Goal: Information Seeking & Learning: Learn about a topic

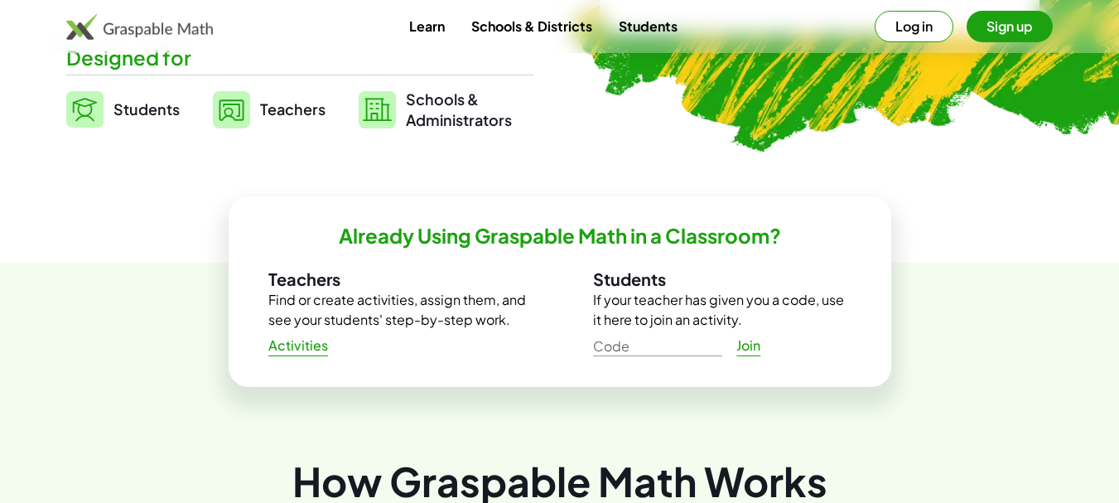
scroll to position [497, 0]
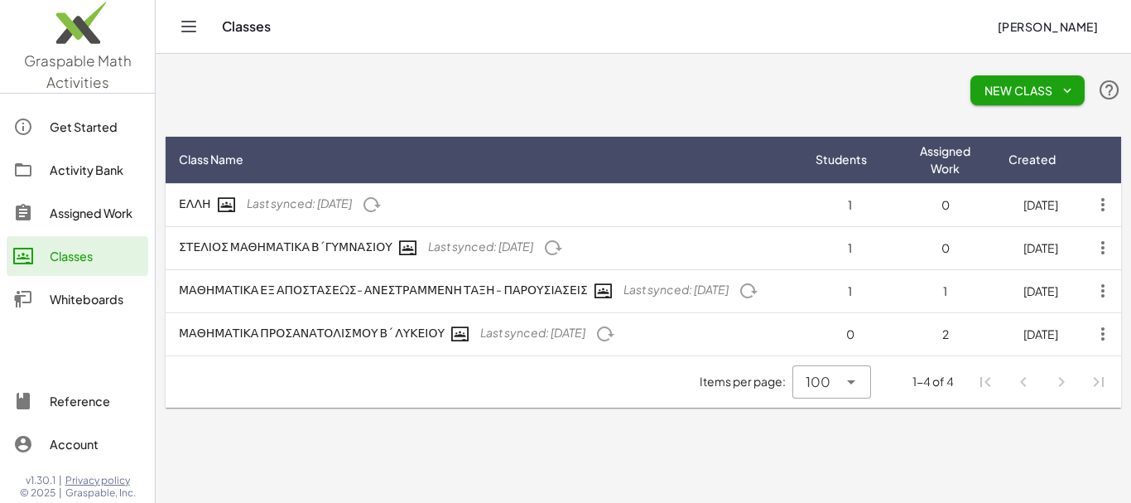
click at [94, 168] on div "Activity Bank" at bounding box center [96, 170] width 92 height 20
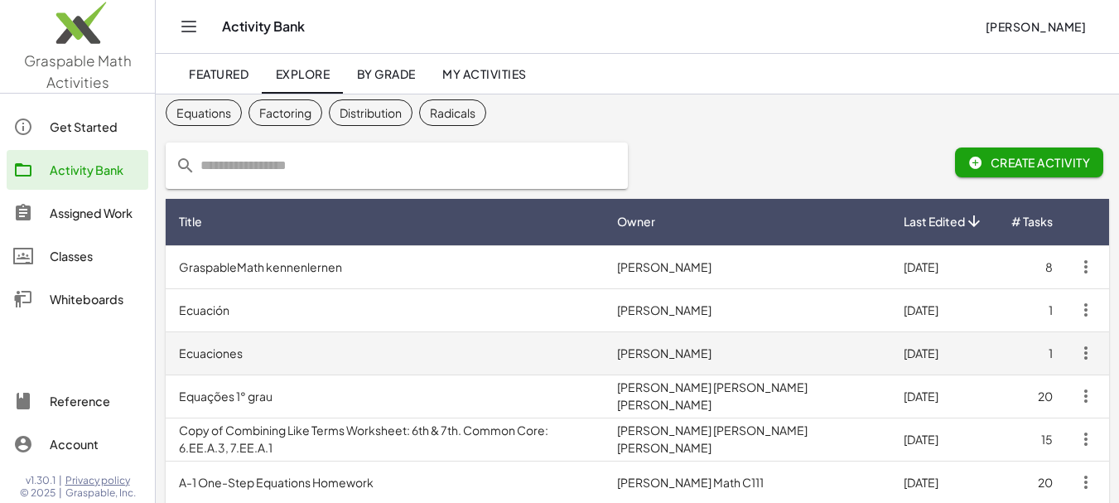
scroll to position [83, 0]
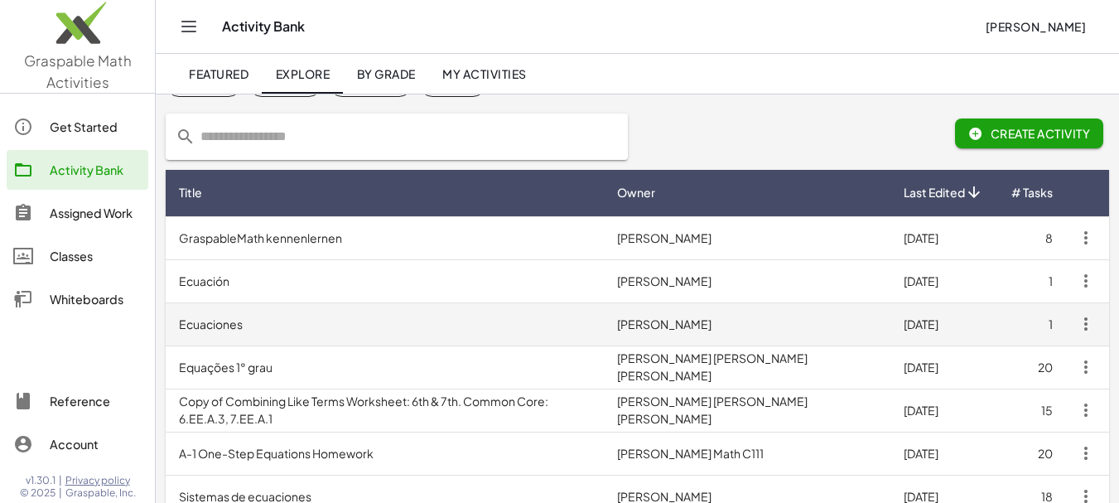
click at [692, 324] on td "[PERSON_NAME]" at bounding box center [747, 323] width 286 height 43
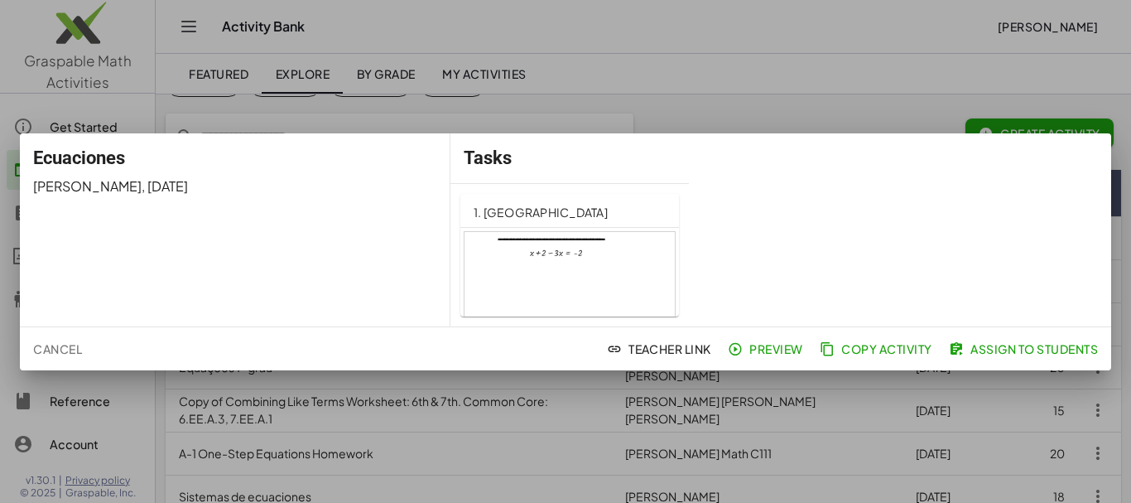
click at [703, 119] on div at bounding box center [565, 251] width 1131 height 503
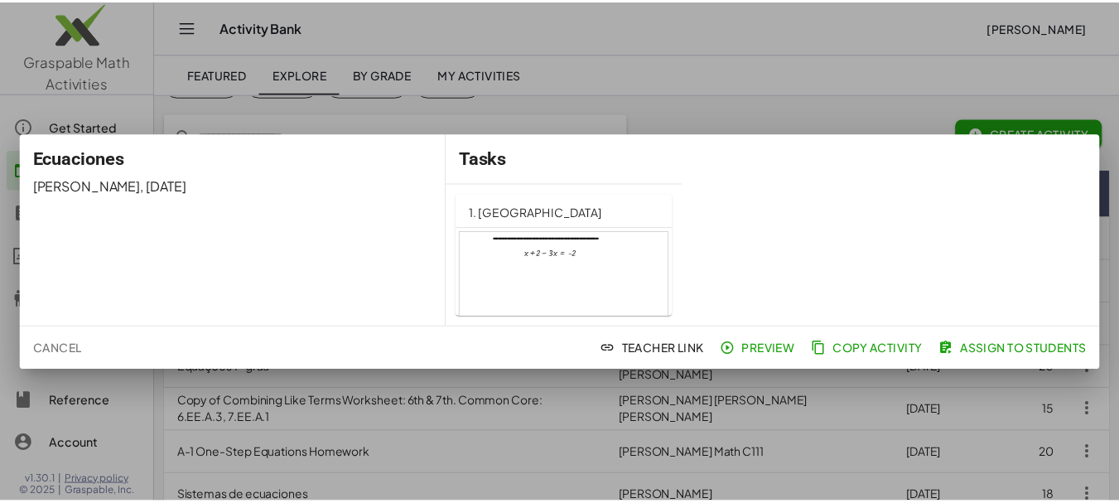
scroll to position [83, 0]
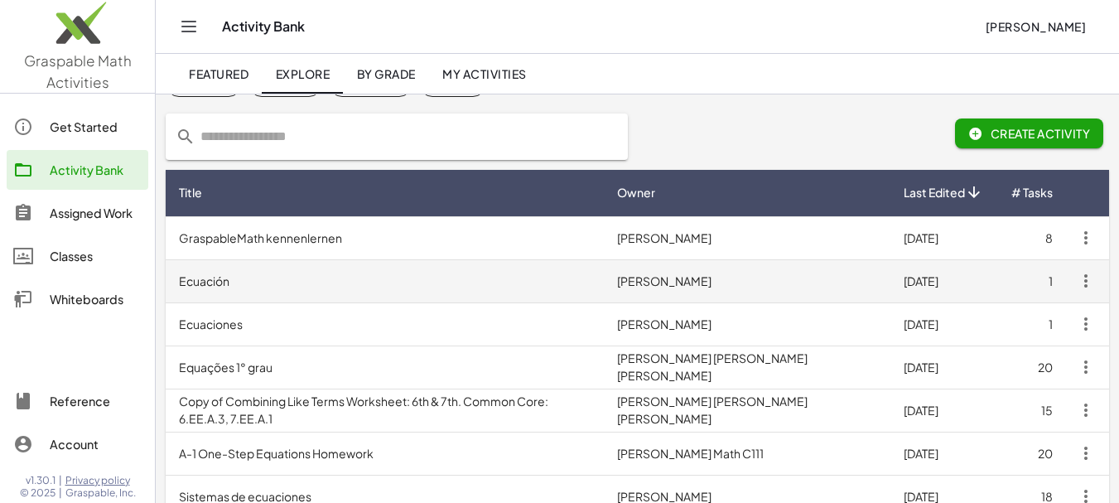
click at [729, 282] on td "Kat Esquivel" at bounding box center [747, 280] width 286 height 43
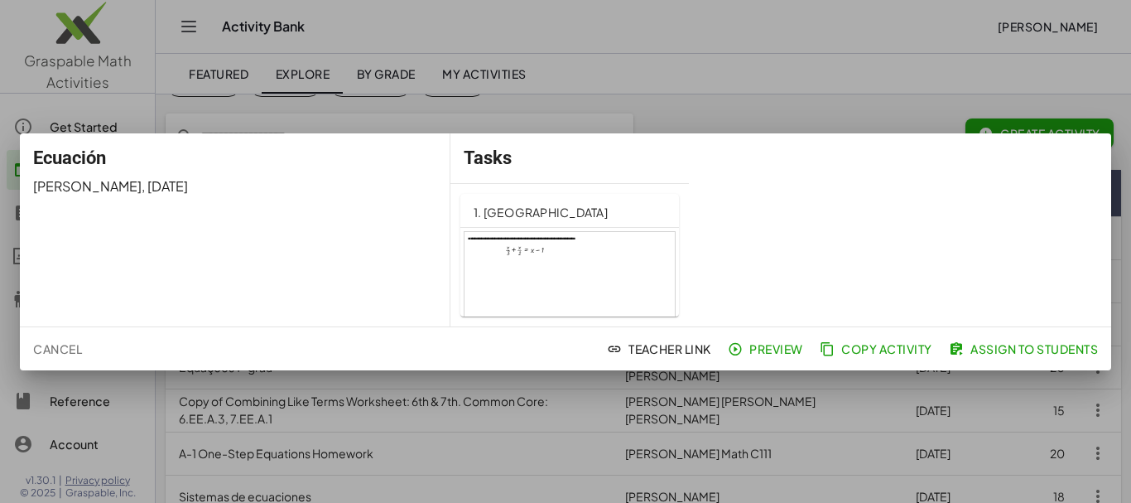
click at [778, 108] on div at bounding box center [565, 251] width 1131 height 503
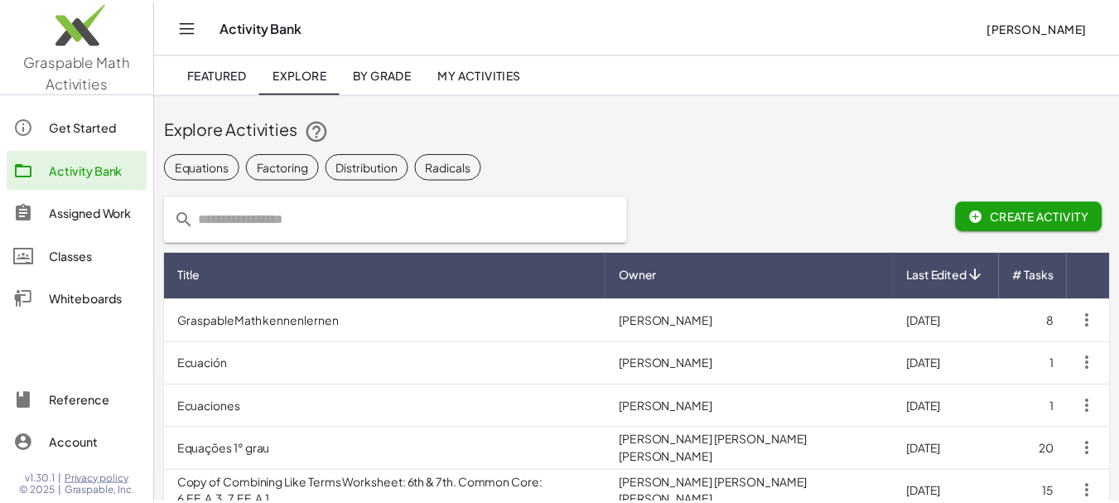
scroll to position [83, 0]
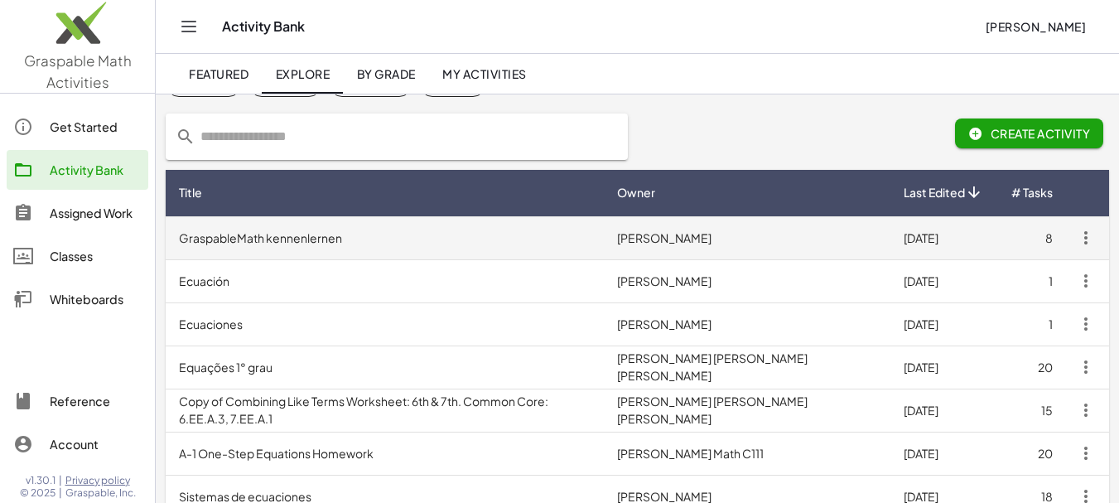
click at [334, 244] on td "GraspableMath kennenlernen" at bounding box center [385, 237] width 438 height 43
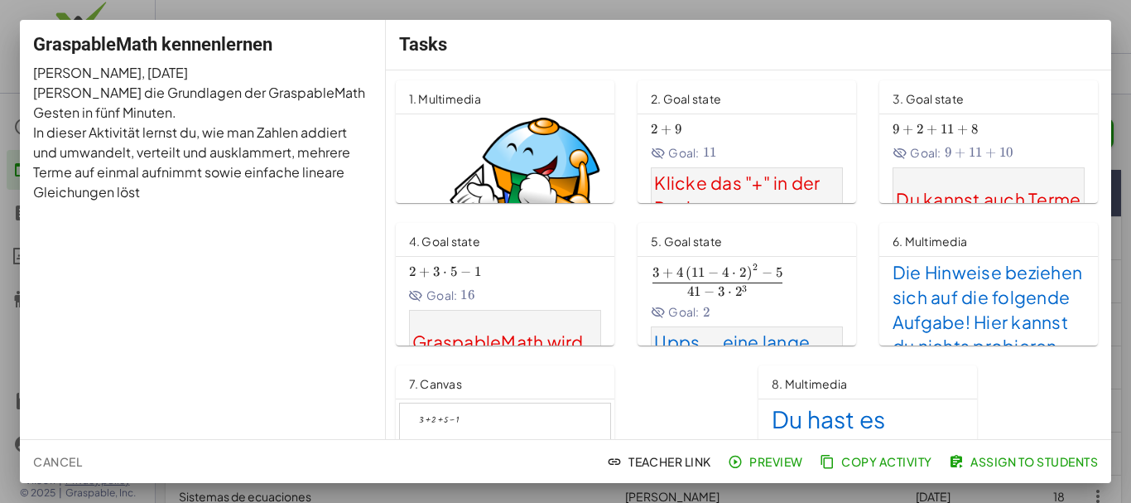
click at [776, 463] on span "Preview" at bounding box center [767, 461] width 72 height 15
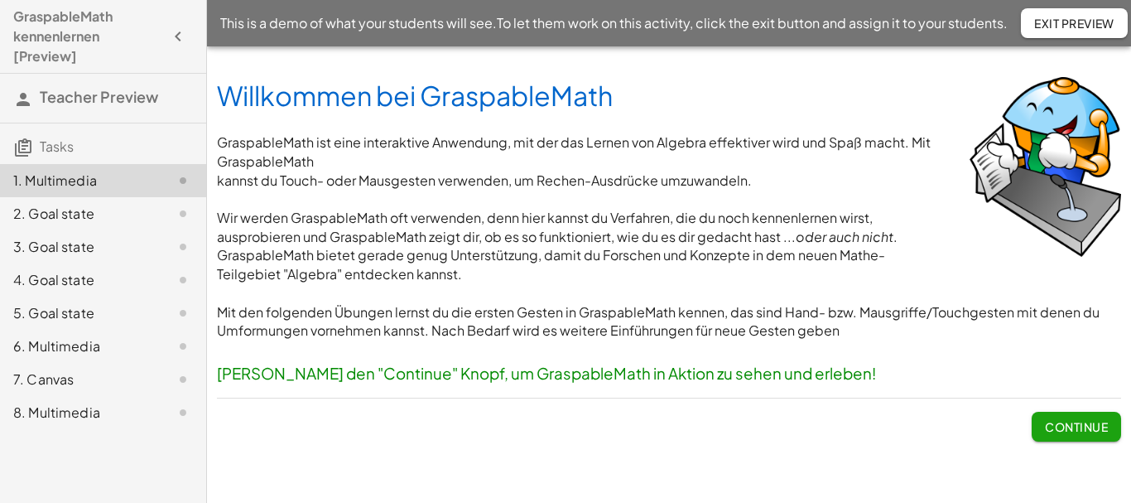
click at [89, 344] on div "6. Multimedia" at bounding box center [79, 346] width 133 height 20
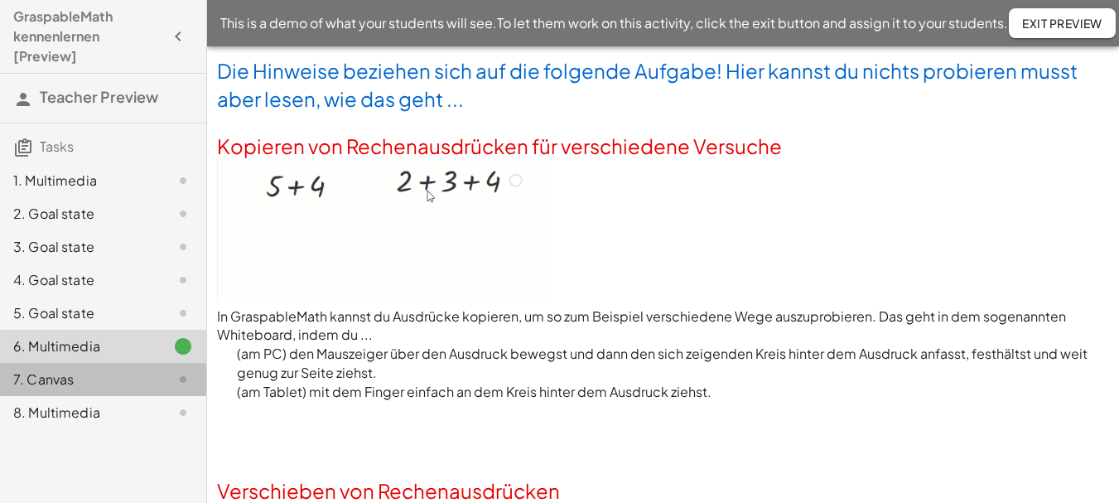
click at [76, 375] on div "7. Canvas" at bounding box center [79, 379] width 133 height 20
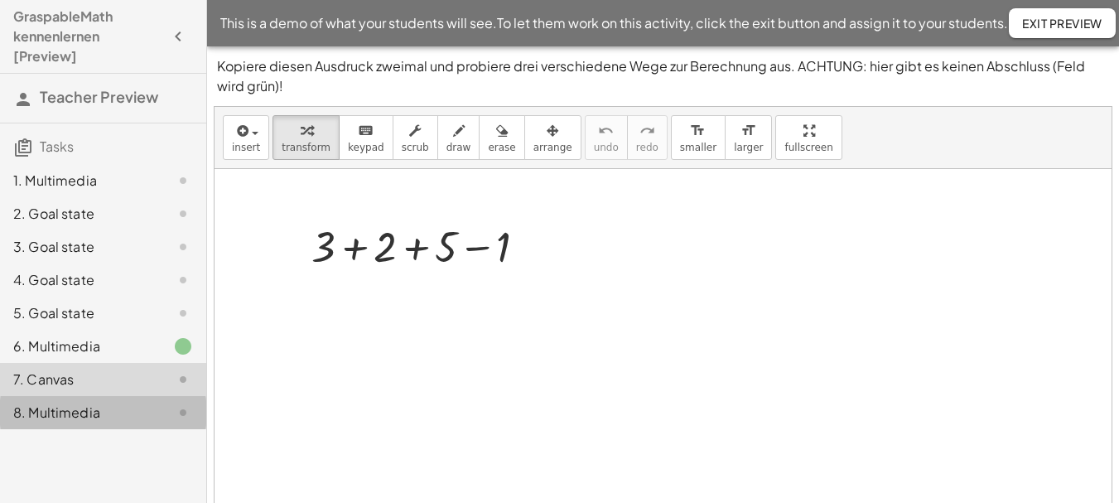
click at [79, 411] on div "8. Multimedia" at bounding box center [79, 412] width 133 height 20
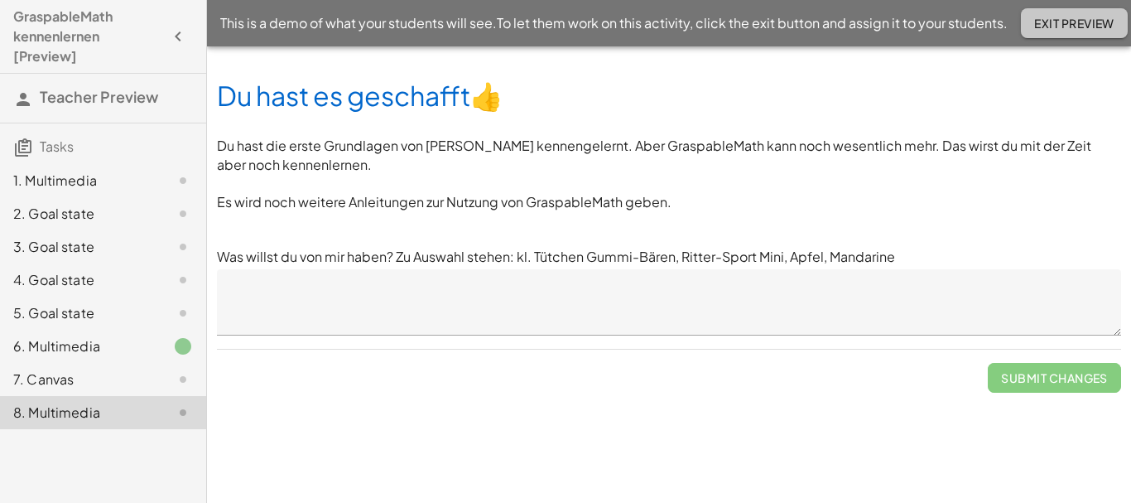
click at [1075, 28] on span "Exit Preview" at bounding box center [1074, 23] width 80 height 15
